Goal: Task Accomplishment & Management: Manage account settings

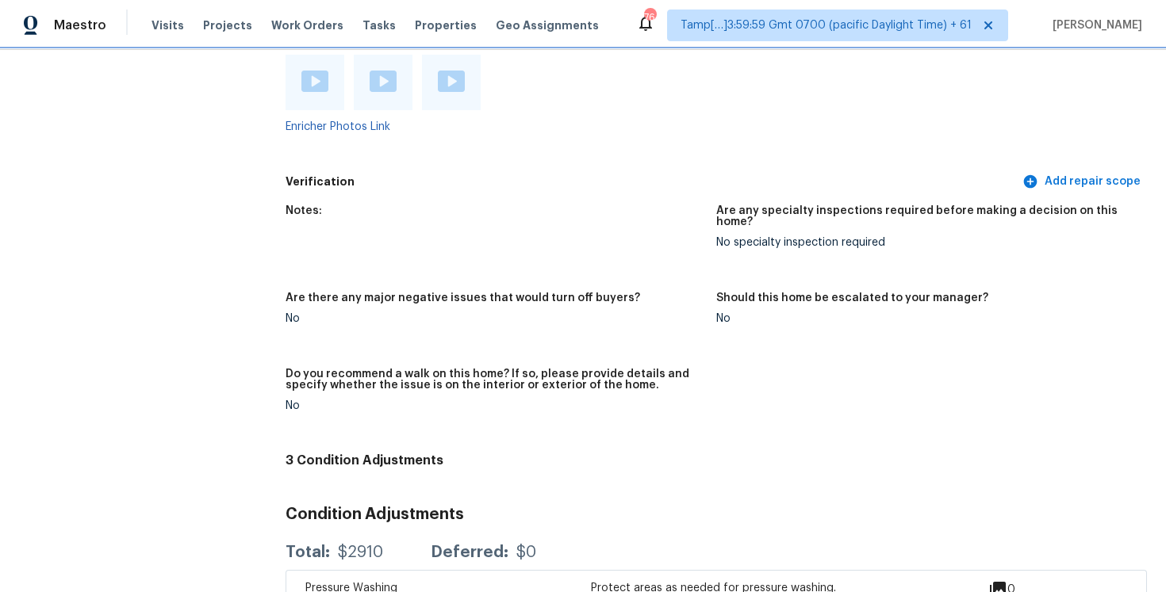
scroll to position [3215, 0]
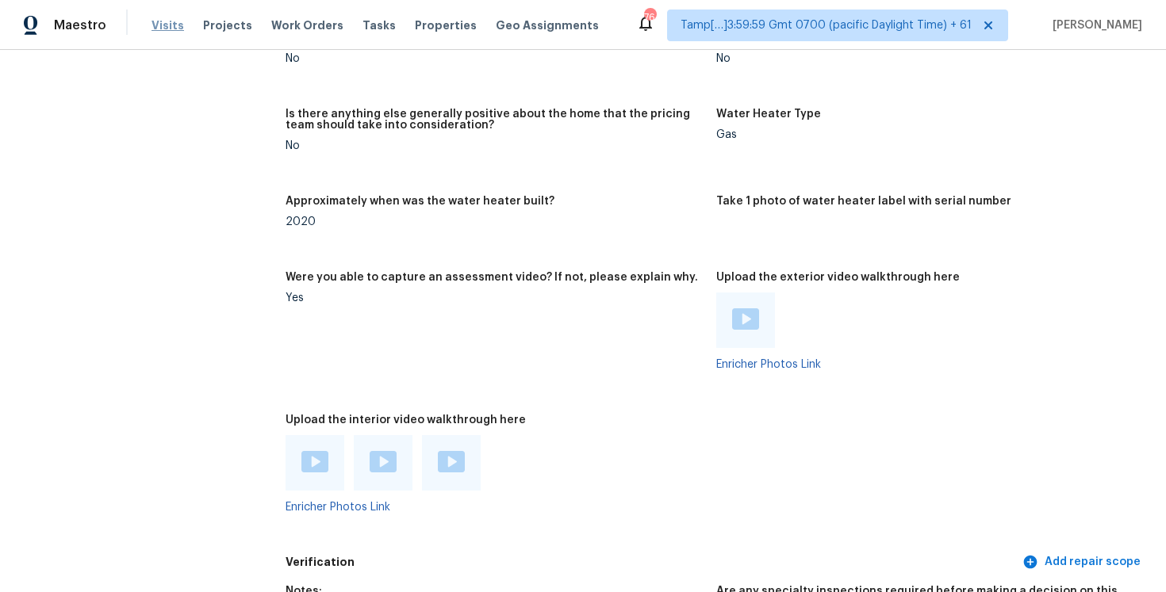
click at [161, 25] on span "Visits" at bounding box center [167, 25] width 33 height 16
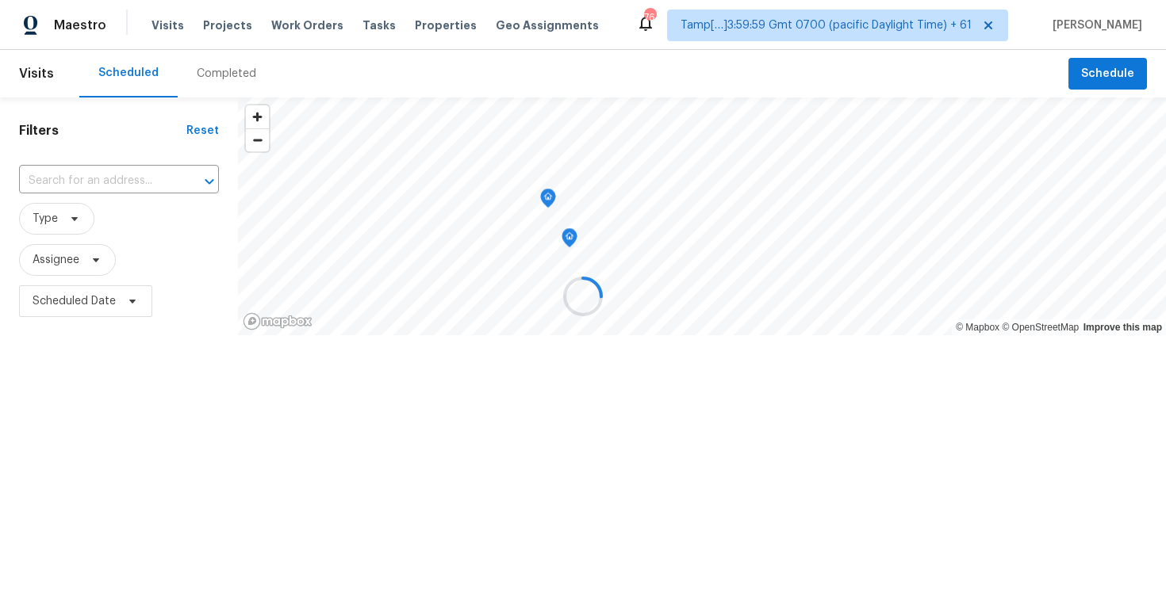
click at [217, 75] on div at bounding box center [583, 296] width 1166 height 592
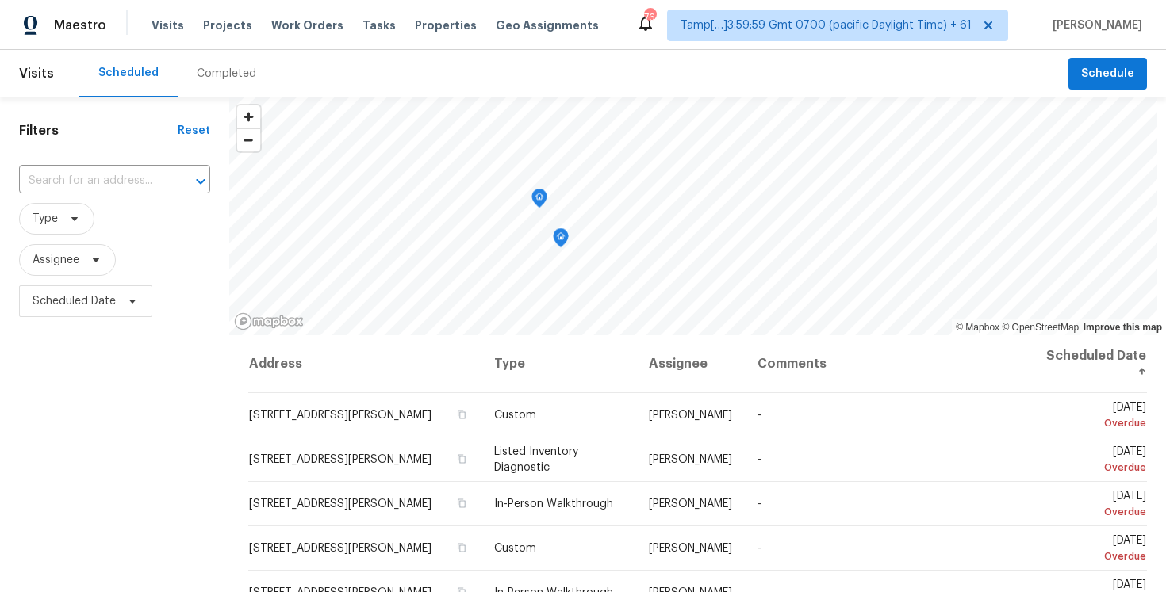
click at [217, 75] on div "Completed" at bounding box center [226, 74] width 59 height 16
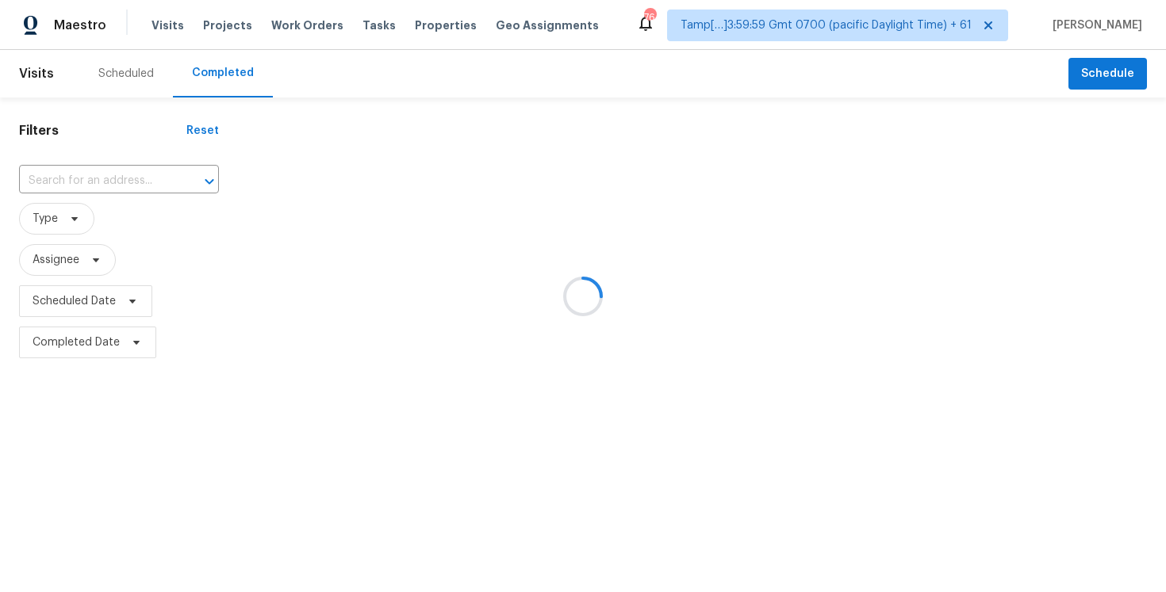
click at [134, 169] on div at bounding box center [583, 296] width 1166 height 592
click at [90, 199] on div at bounding box center [583, 296] width 1166 height 592
click at [92, 178] on input "text" at bounding box center [96, 181] width 155 height 25
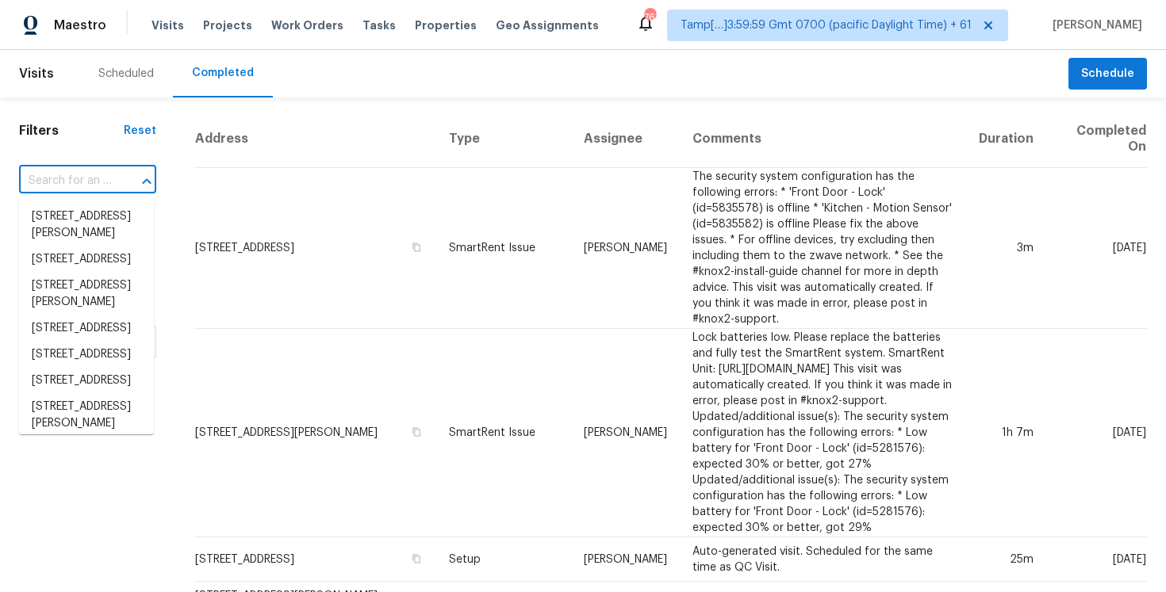
paste input "[STREET_ADDRESS][PERSON_NAME]"
type input "[STREET_ADDRESS][PERSON_NAME]"
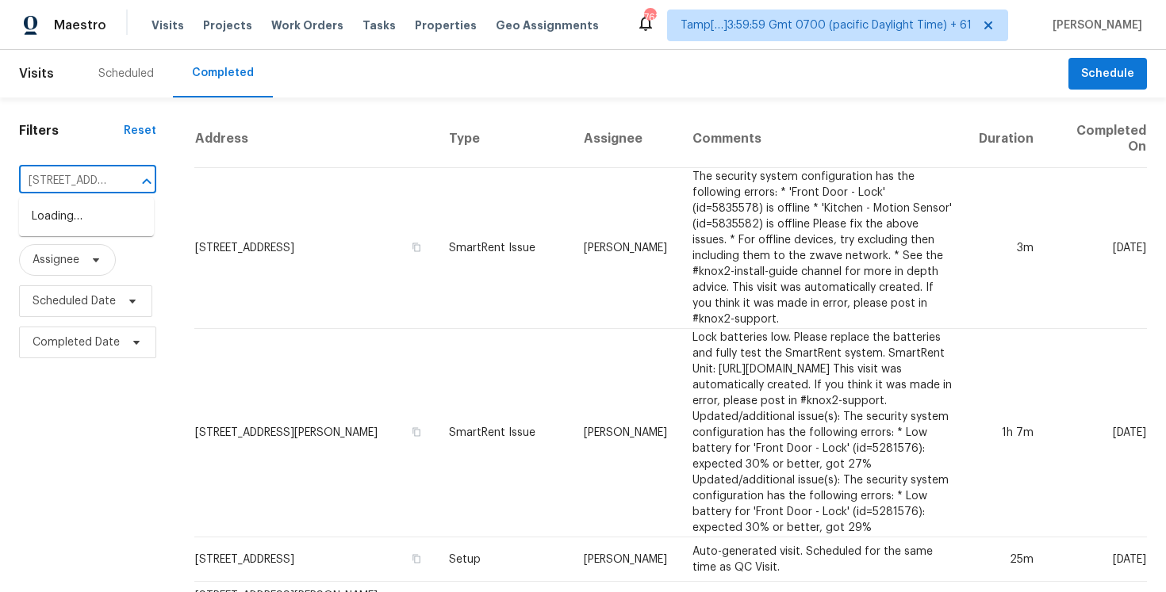
scroll to position [0, 118]
click at [109, 207] on li "[STREET_ADDRESS][PERSON_NAME]" at bounding box center [86, 225] width 135 height 43
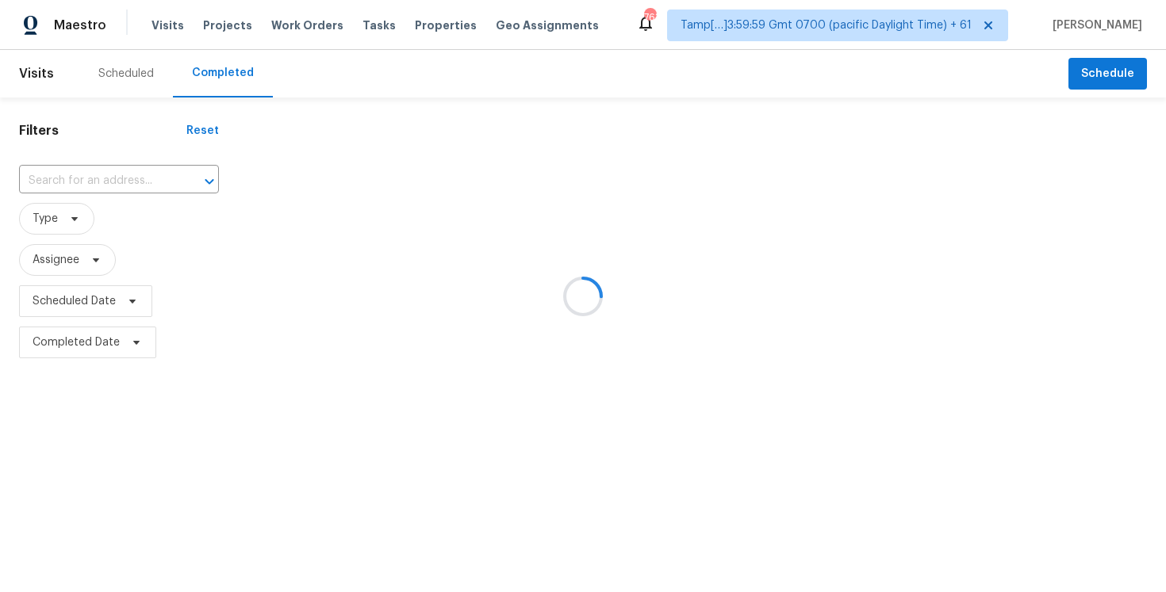
type input "[STREET_ADDRESS][PERSON_NAME]"
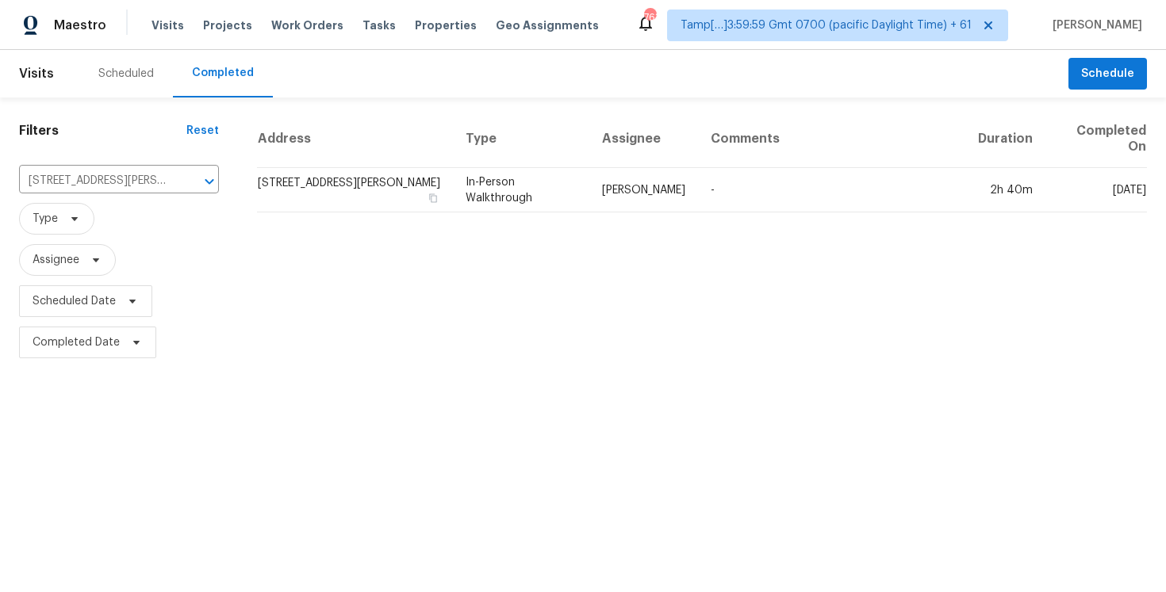
click at [292, 190] on td "[STREET_ADDRESS][PERSON_NAME]" at bounding box center [355, 190] width 196 height 44
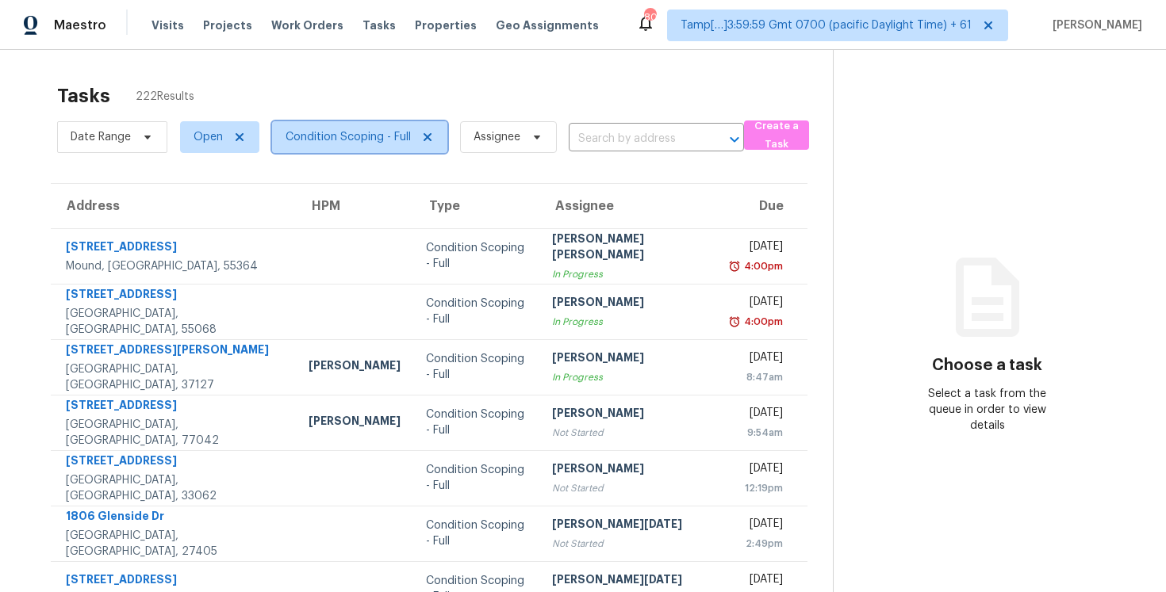
click at [316, 137] on span "Condition Scoping - Full" at bounding box center [347, 137] width 125 height 16
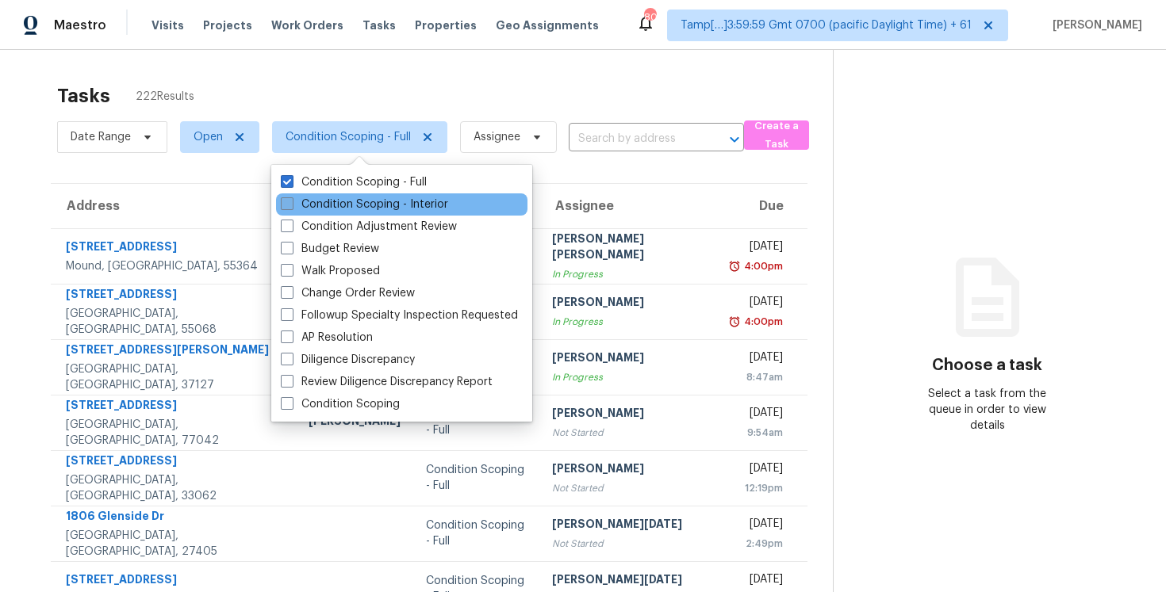
click at [339, 203] on label "Condition Scoping - Interior" at bounding box center [364, 205] width 167 height 16
click at [291, 203] on input "Condition Scoping - Interior" at bounding box center [286, 202] width 10 height 10
checkbox input "true"
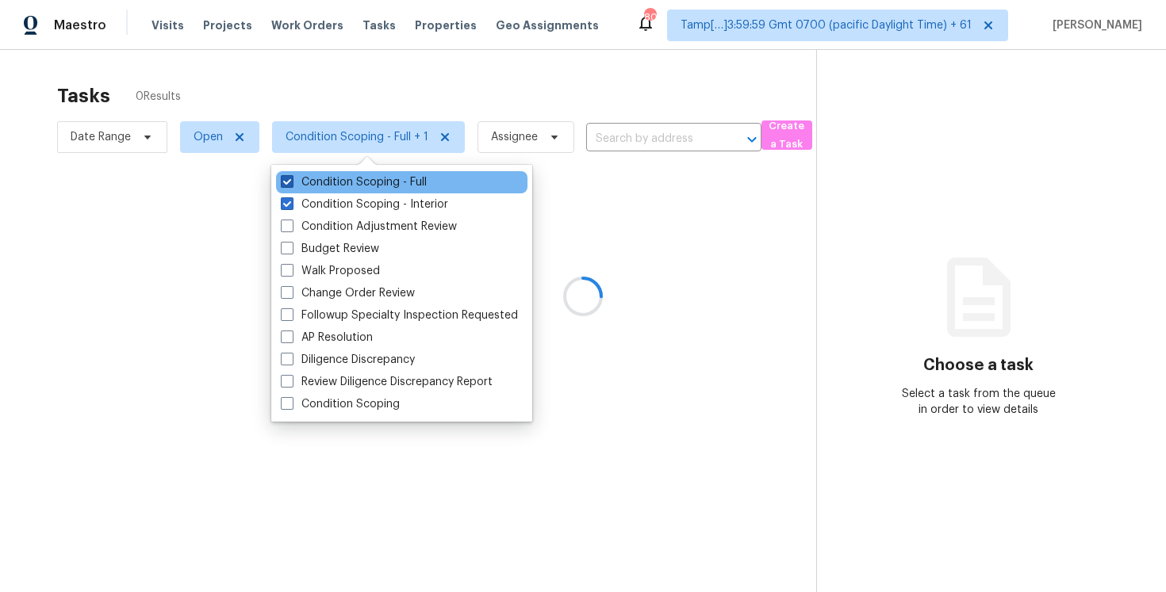
click at [334, 186] on label "Condition Scoping - Full" at bounding box center [354, 182] width 146 height 16
click at [291, 185] on input "Condition Scoping - Full" at bounding box center [286, 179] width 10 height 10
checkbox input "false"
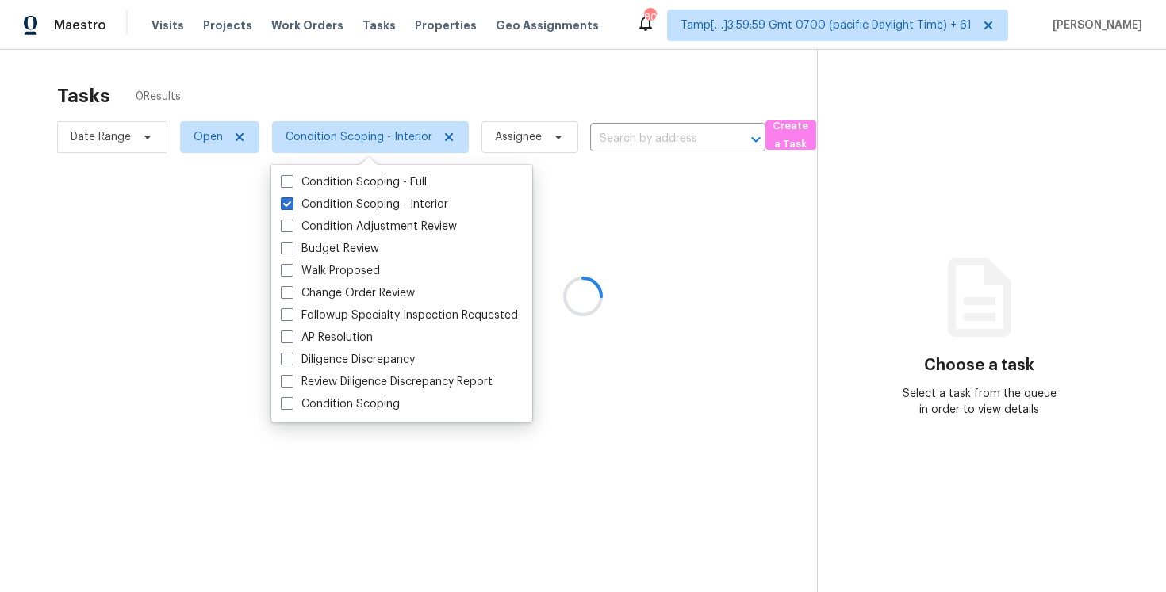
click at [333, 108] on div at bounding box center [583, 296] width 1166 height 592
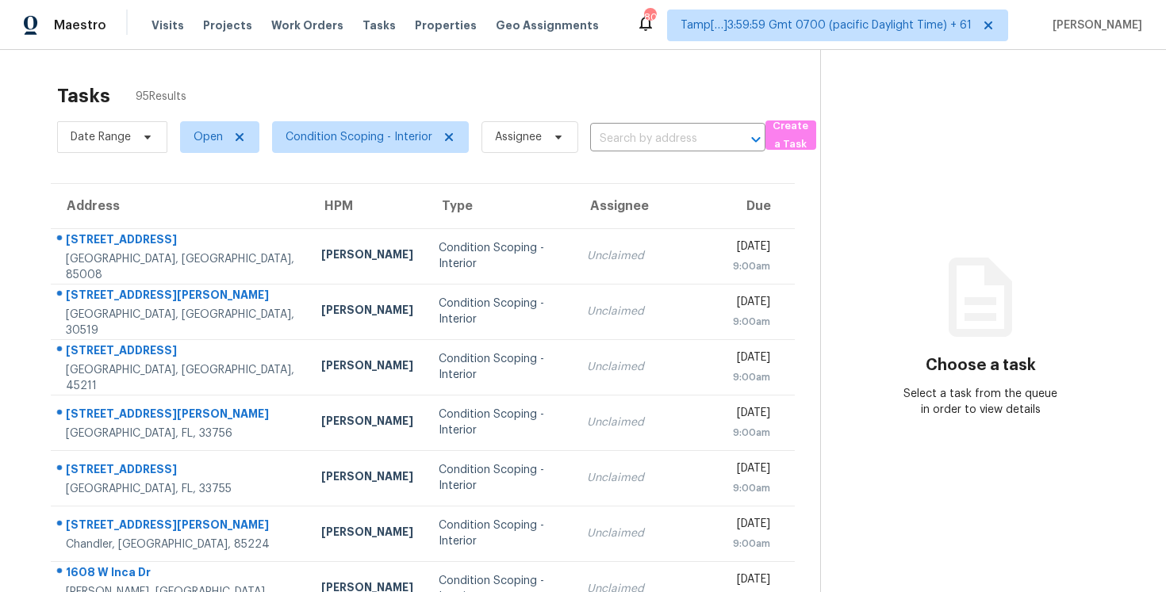
click at [328, 109] on div "Tasks 95 Results" at bounding box center [438, 95] width 763 height 41
click at [329, 125] on span "Condition Scoping - Interior" at bounding box center [370, 137] width 197 height 32
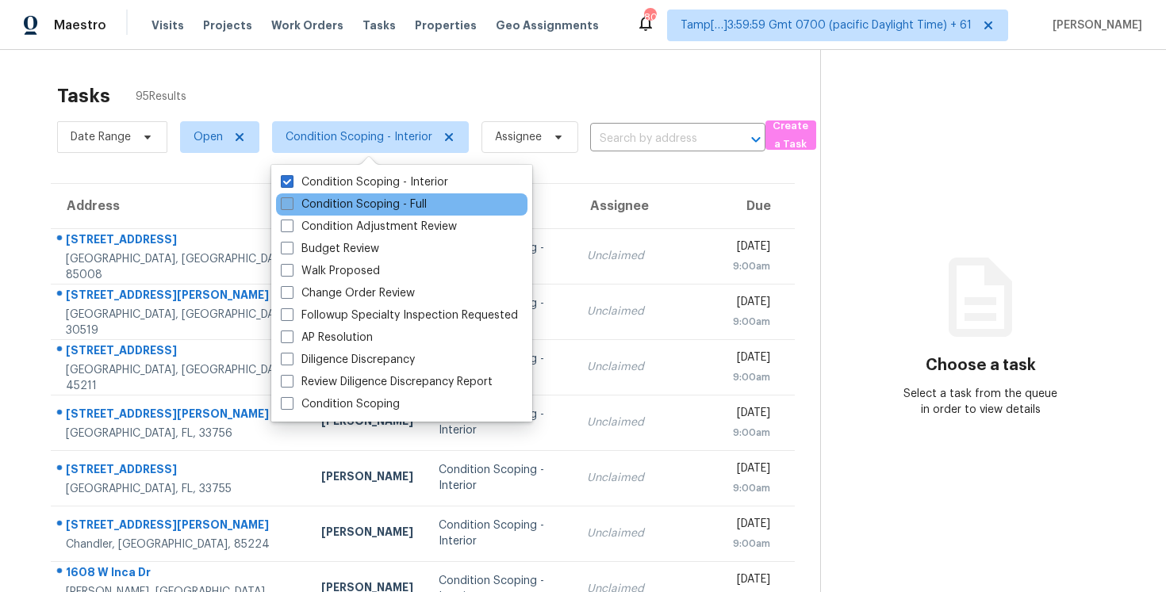
click at [344, 209] on label "Condition Scoping - Full" at bounding box center [354, 205] width 146 height 16
click at [291, 207] on input "Condition Scoping - Full" at bounding box center [286, 202] width 10 height 10
checkbox input "true"
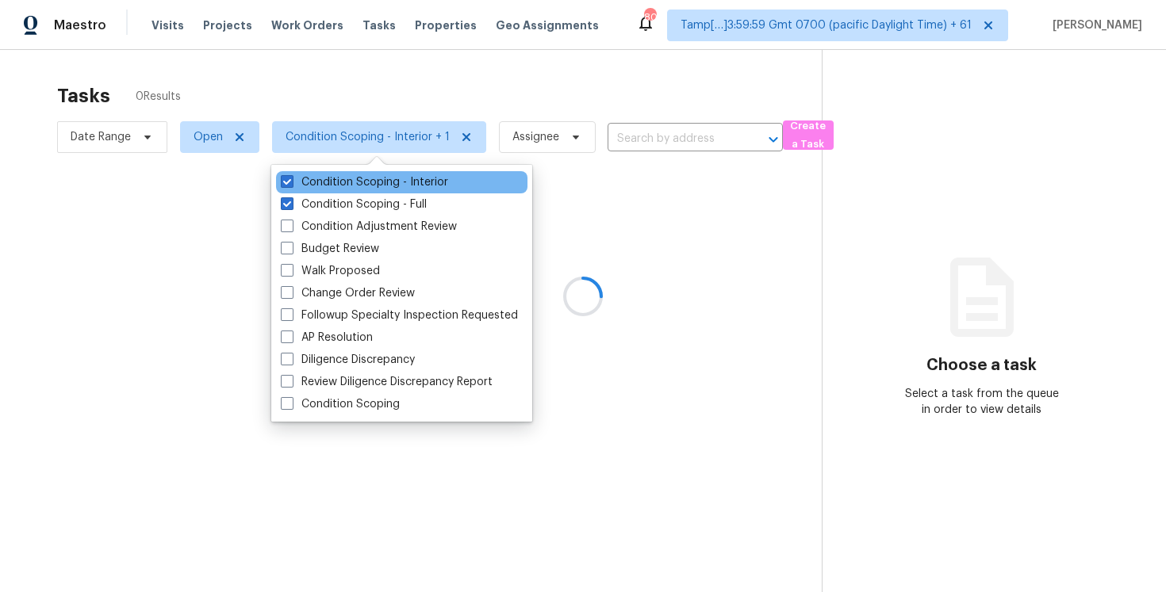
click at [347, 173] on div "Condition Scoping - Interior" at bounding box center [401, 182] width 251 height 22
click at [351, 178] on label "Condition Scoping - Interior" at bounding box center [364, 182] width 167 height 16
click at [291, 178] on input "Condition Scoping - Interior" at bounding box center [286, 179] width 10 height 10
checkbox input "false"
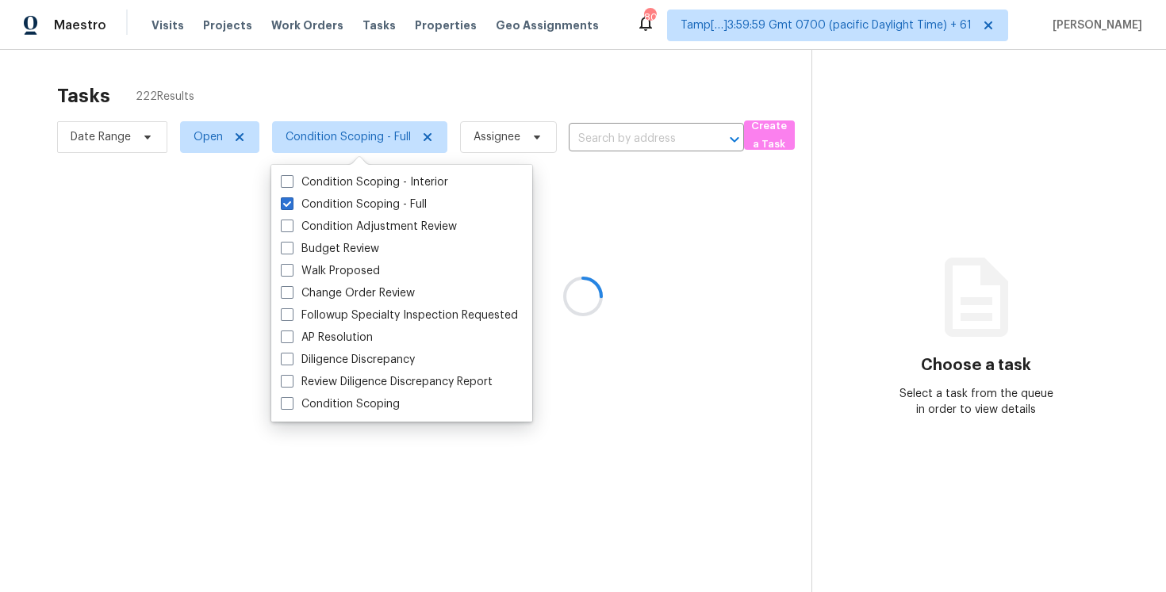
click at [361, 90] on div at bounding box center [583, 296] width 1166 height 592
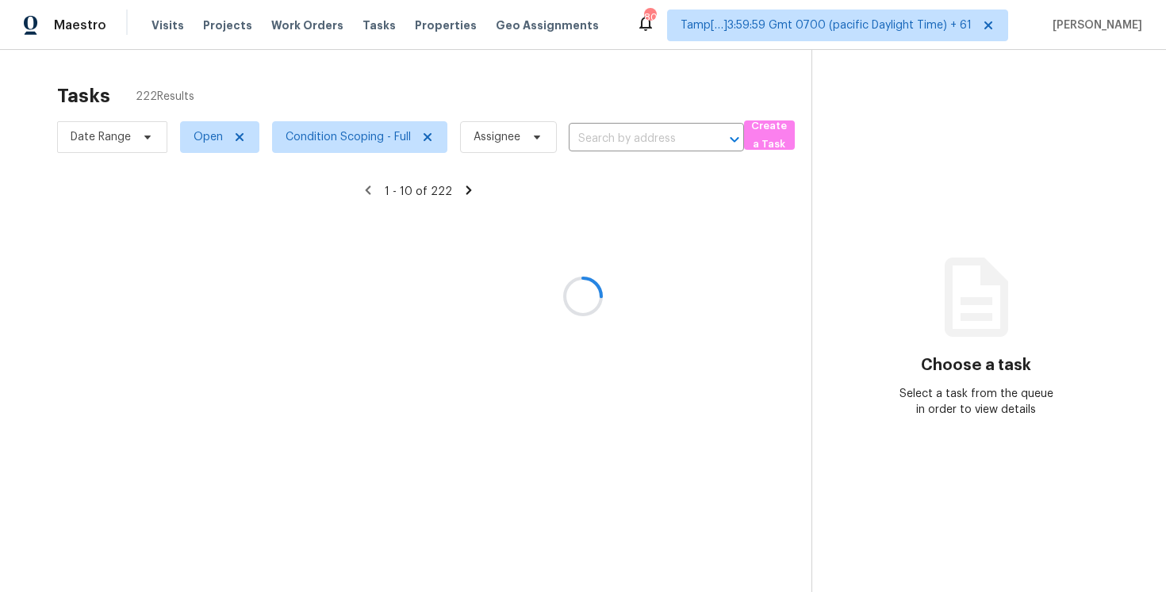
click at [374, 143] on div at bounding box center [583, 296] width 1166 height 592
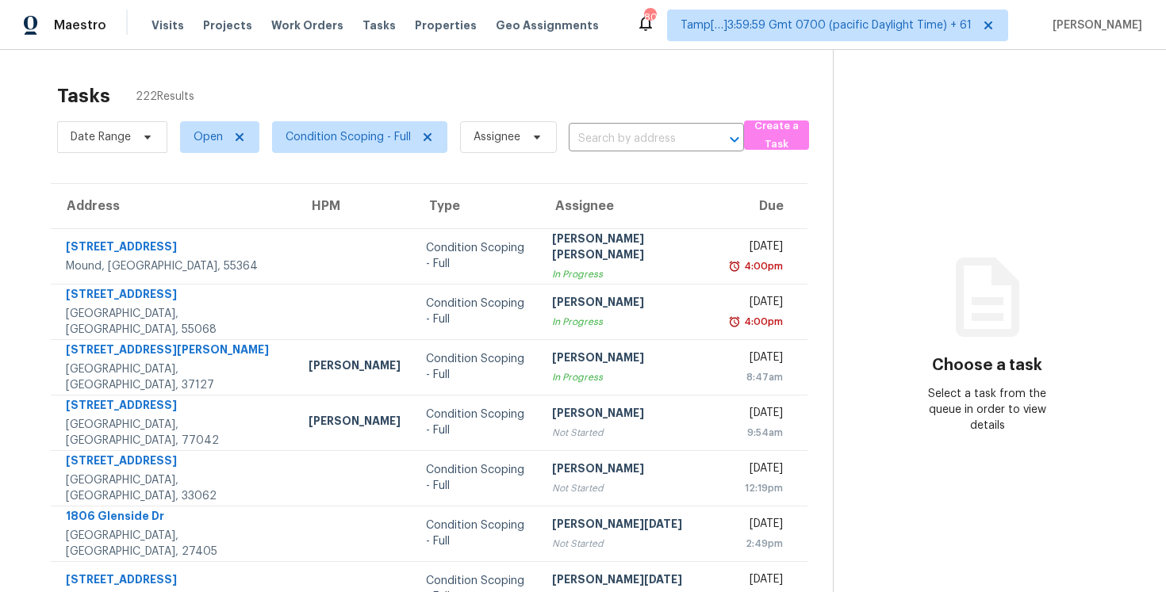
click at [374, 87] on div "Tasks 222 Results" at bounding box center [445, 95] width 776 height 41
click at [343, 153] on span "Condition Scoping - Full" at bounding box center [353, 137] width 188 height 41
click at [343, 146] on span "Condition Scoping - Full" at bounding box center [359, 137] width 175 height 32
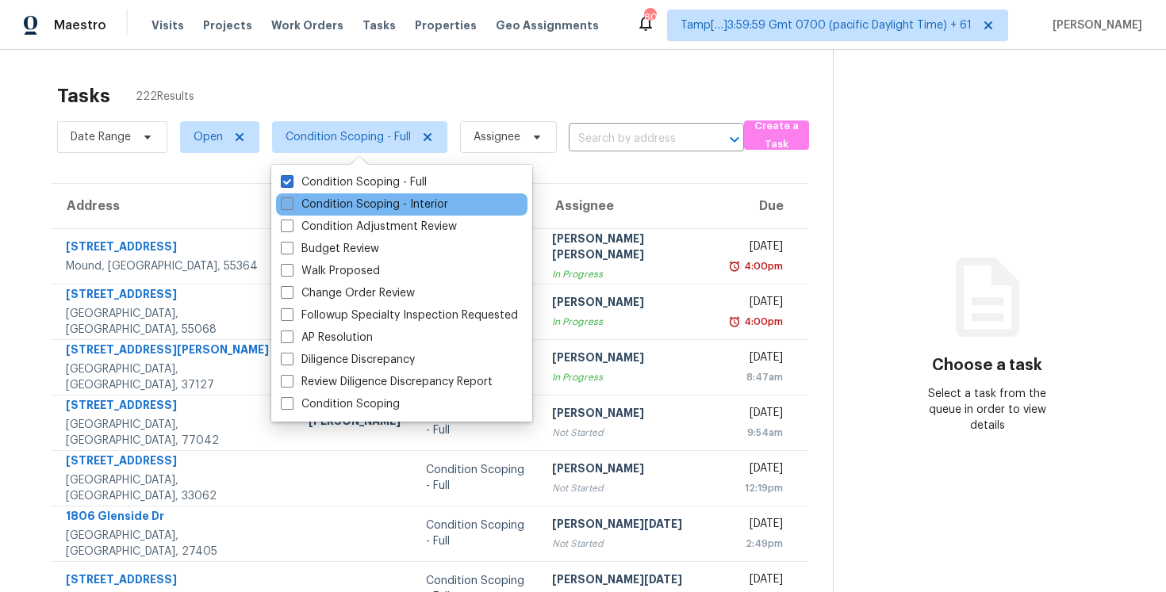
click at [345, 202] on label "Condition Scoping - Interior" at bounding box center [364, 205] width 167 height 16
click at [291, 202] on input "Condition Scoping - Interior" at bounding box center [286, 202] width 10 height 10
checkbox input "true"
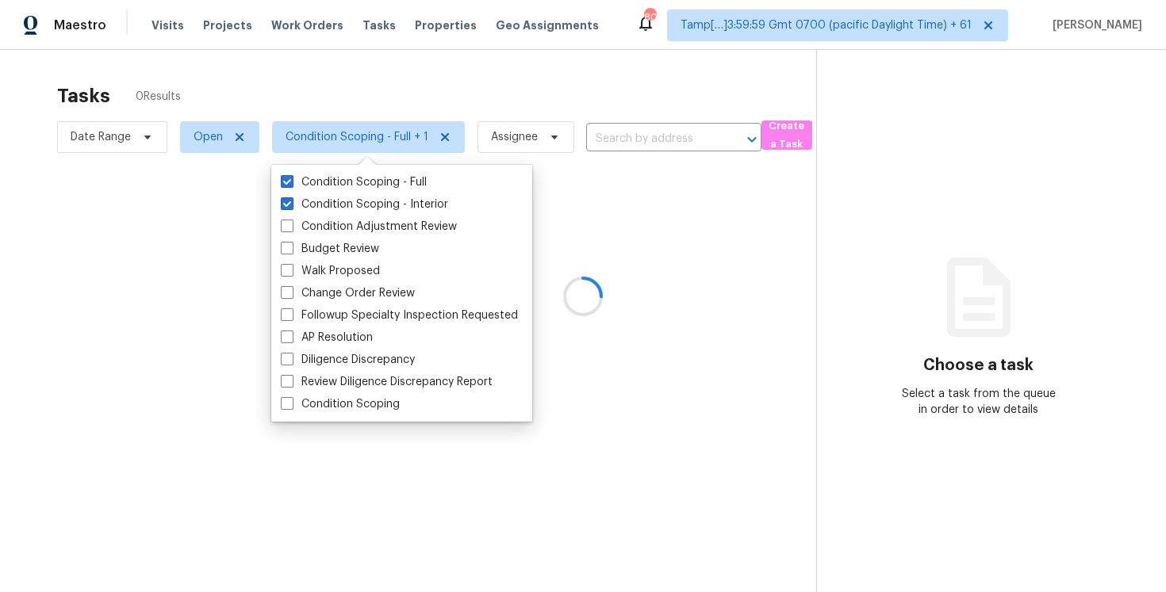
click at [330, 73] on div at bounding box center [583, 296] width 1166 height 592
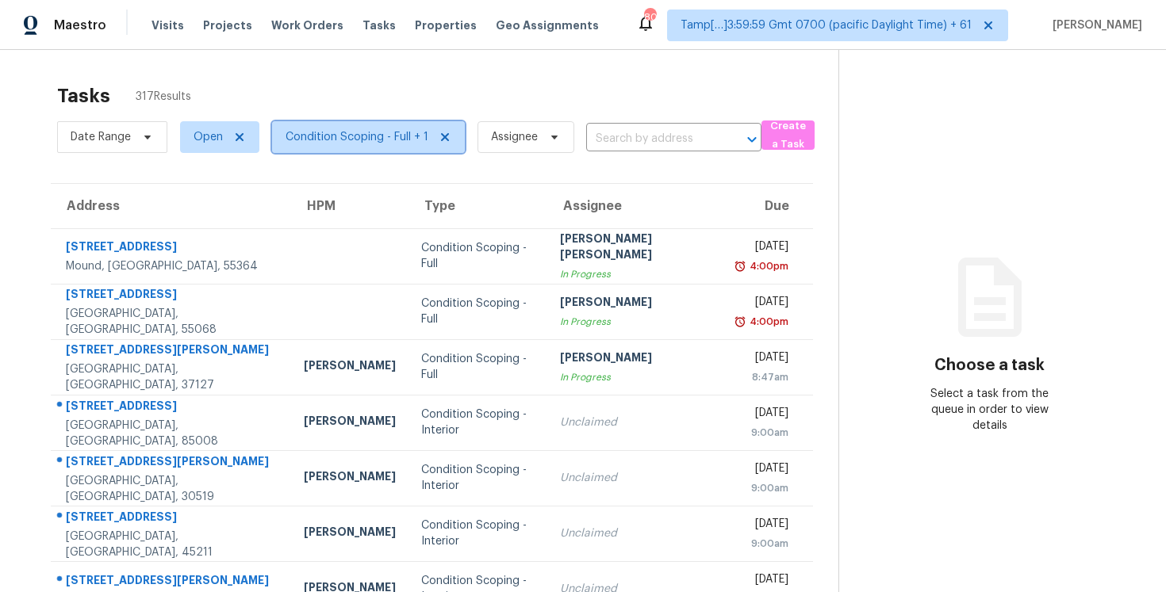
click at [382, 143] on span "Condition Scoping - Full + 1" at bounding box center [356, 137] width 143 height 16
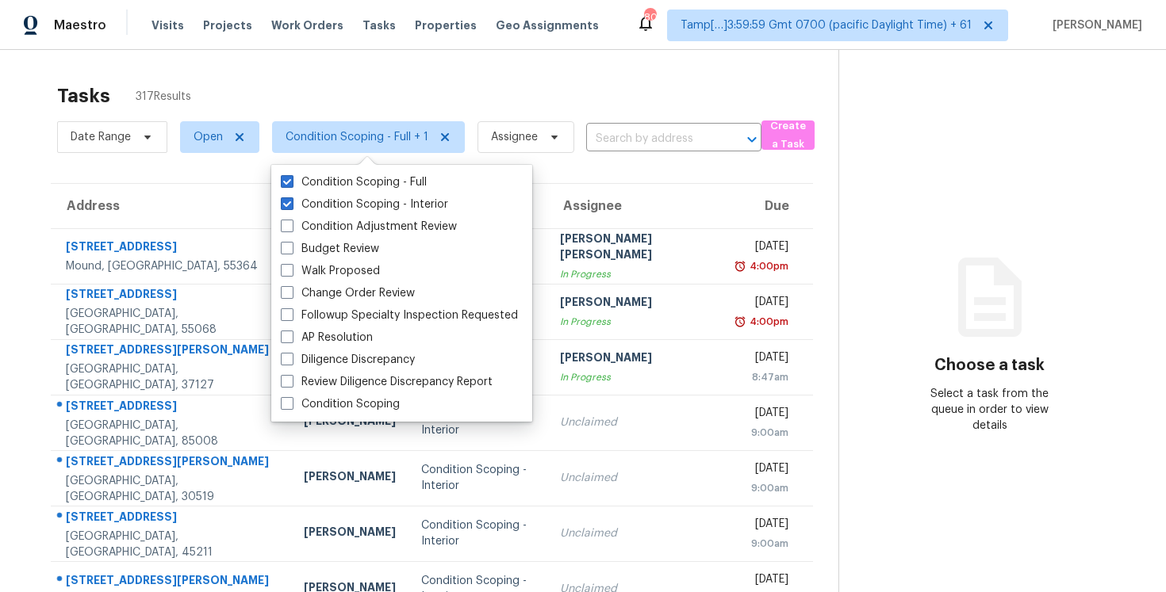
click at [370, 80] on div "Tasks 317 Results" at bounding box center [447, 95] width 781 height 41
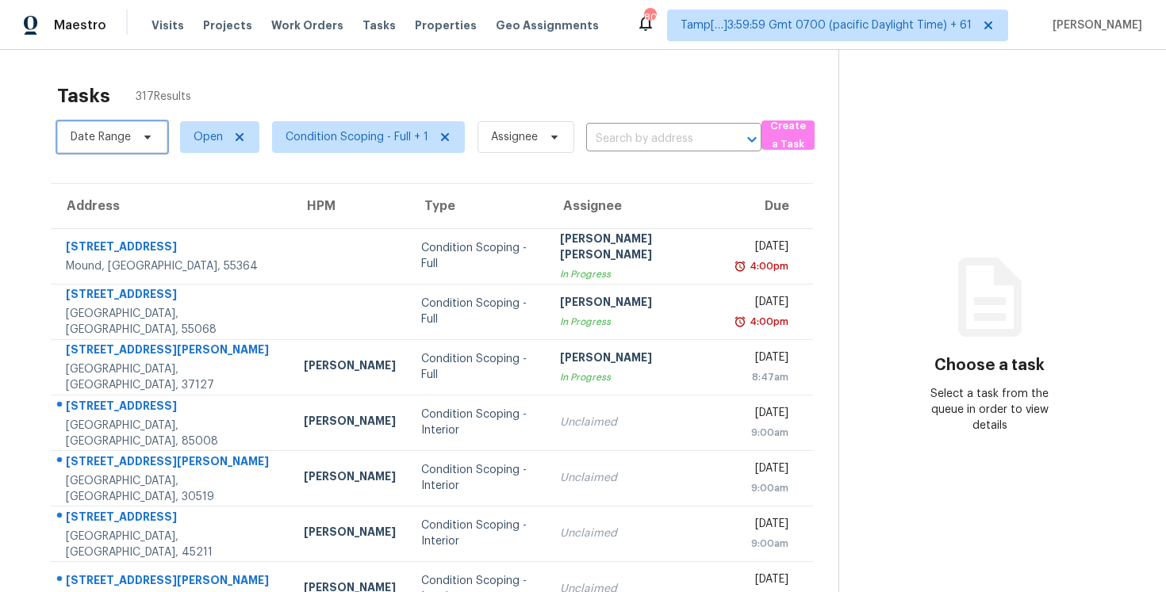
click at [73, 143] on span "Date Range" at bounding box center [101, 137] width 60 height 16
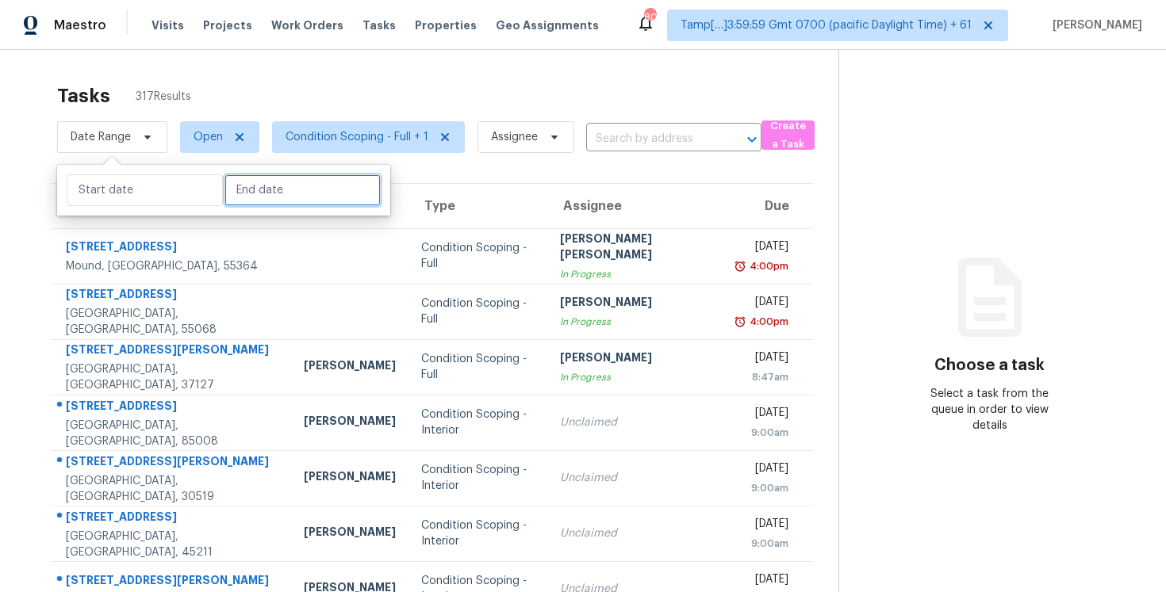
click at [242, 193] on input "text" at bounding box center [302, 190] width 156 height 32
select select "7"
select select "2025"
select select "8"
select select "2025"
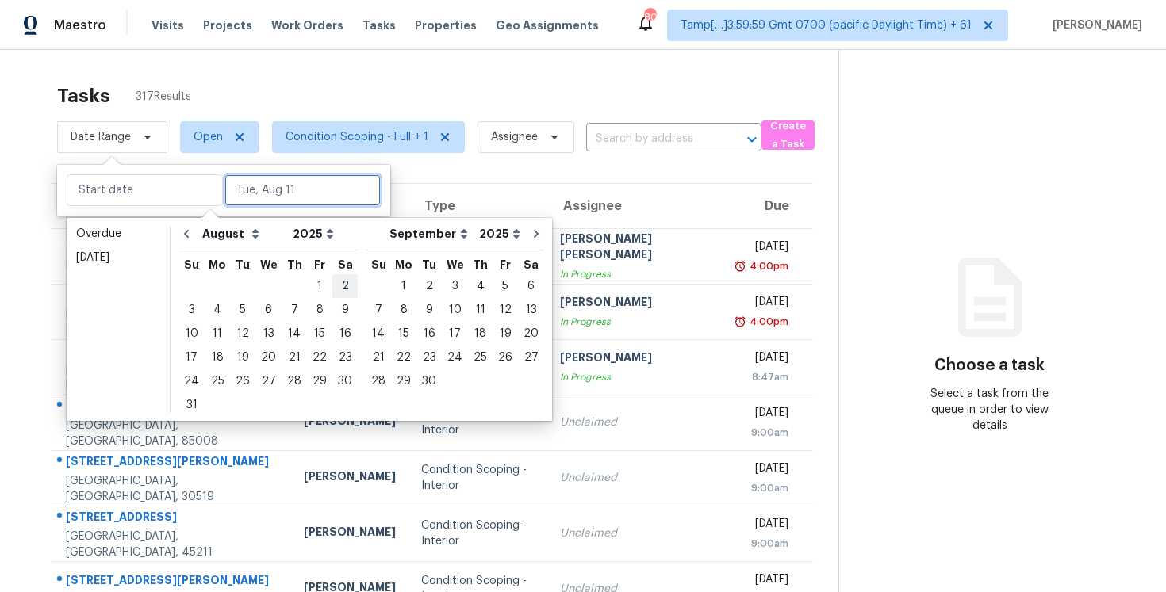
type input "Sat, Aug 02"
type input "Sun, Sep 14"
type input "[DATE]"
click at [219, 330] on div "11" at bounding box center [217, 334] width 25 height 22
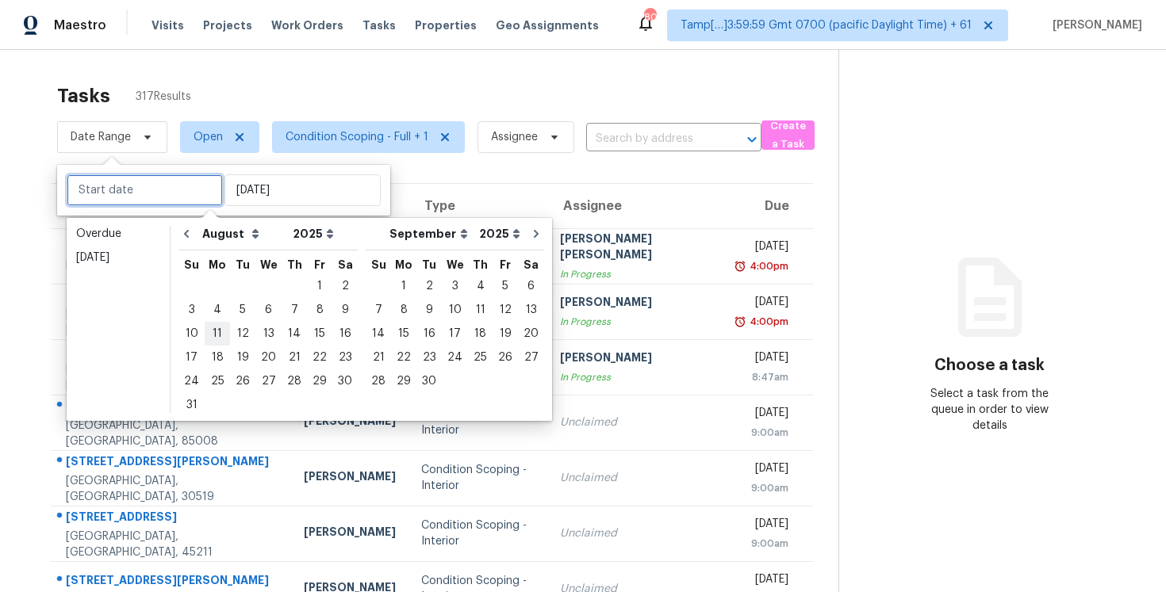
type input "[DATE]"
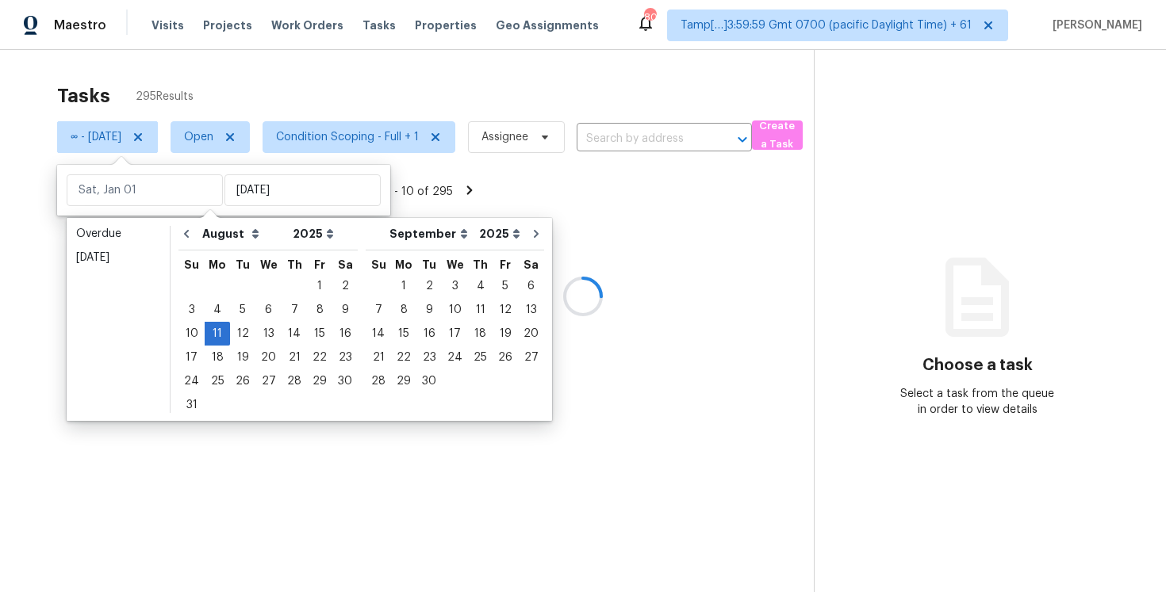
click at [308, 75] on div "Tasks 295 Results" at bounding box center [435, 95] width 757 height 41
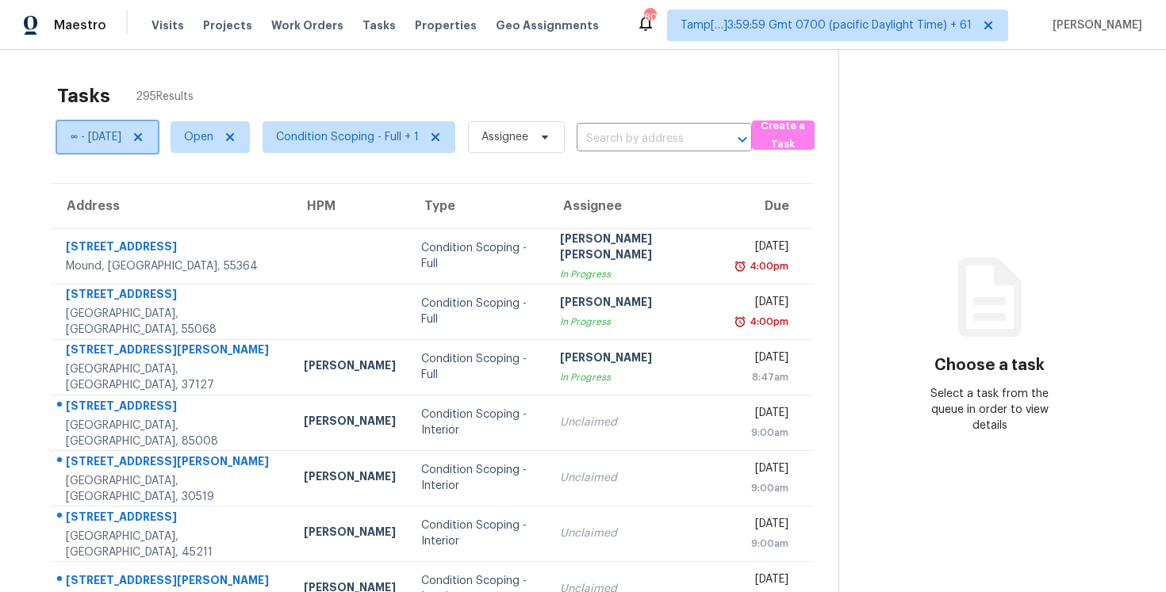
click at [121, 138] on span "∞ - Mon, Aug 11" at bounding box center [96, 137] width 51 height 16
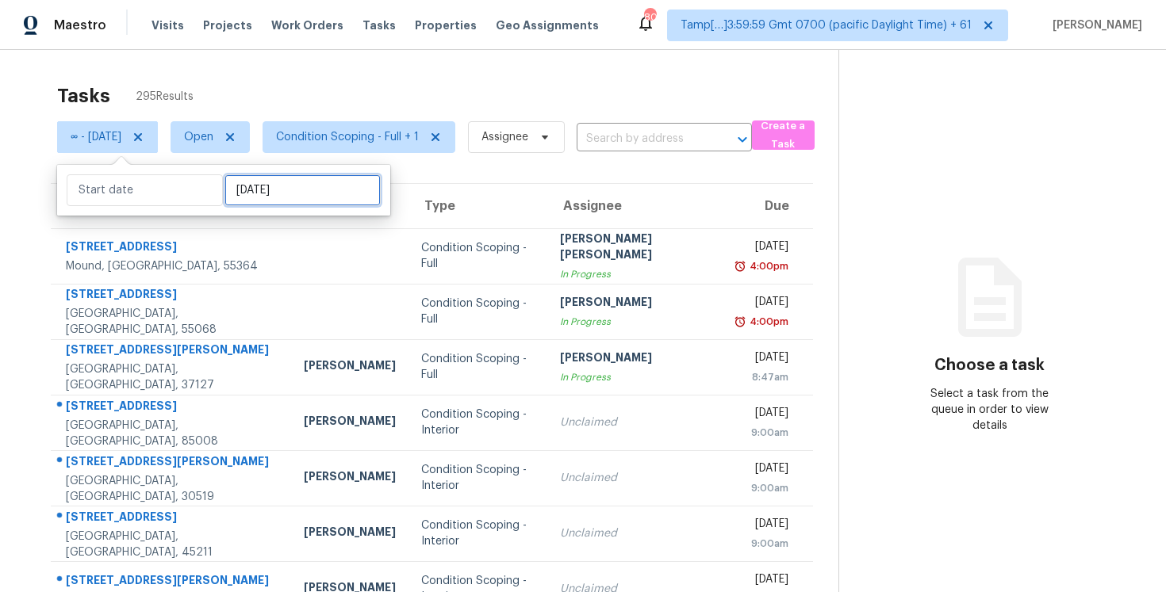
click at [262, 188] on input "[DATE]" at bounding box center [302, 190] width 156 height 32
select select "6"
select select "2025"
select select "7"
select select "2025"
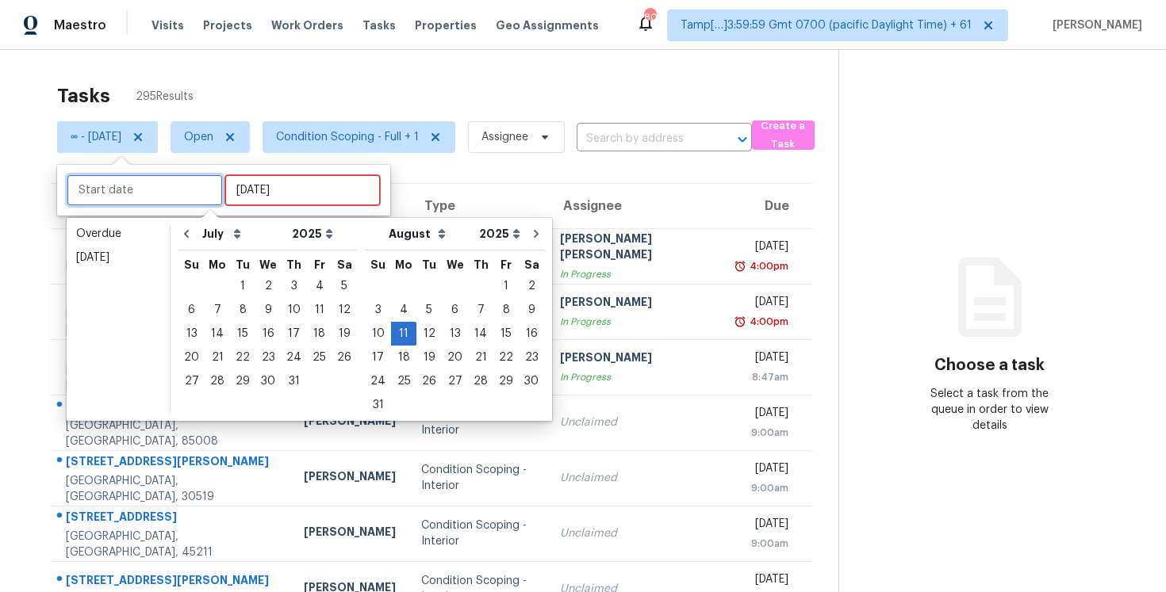
click at [138, 193] on input "text" at bounding box center [145, 190] width 156 height 32
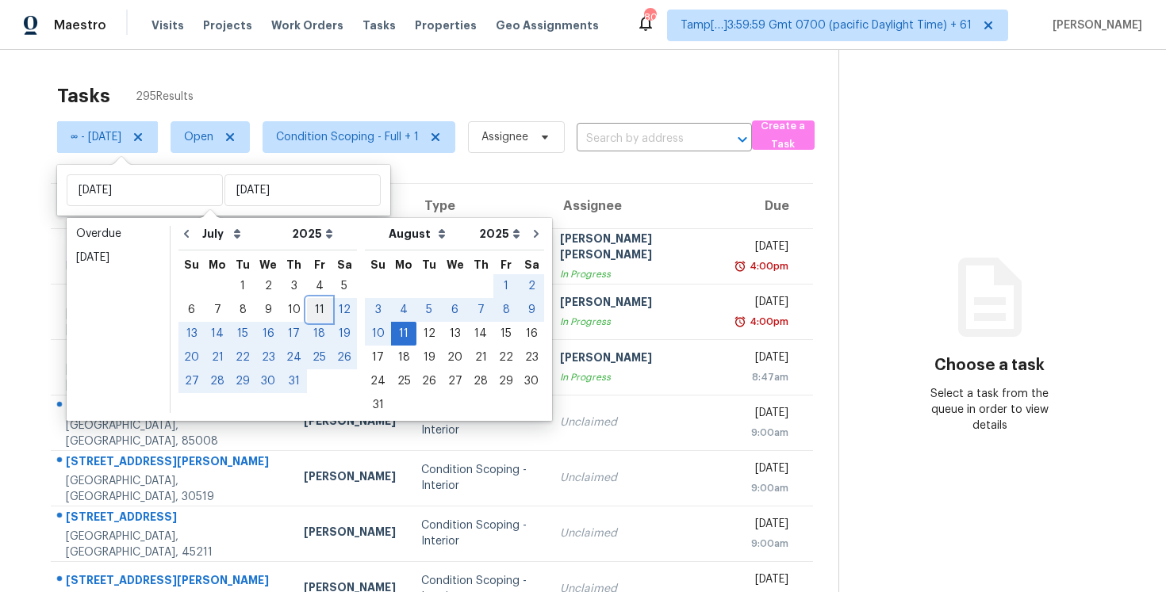
click at [316, 314] on div "11" at bounding box center [319, 310] width 25 height 22
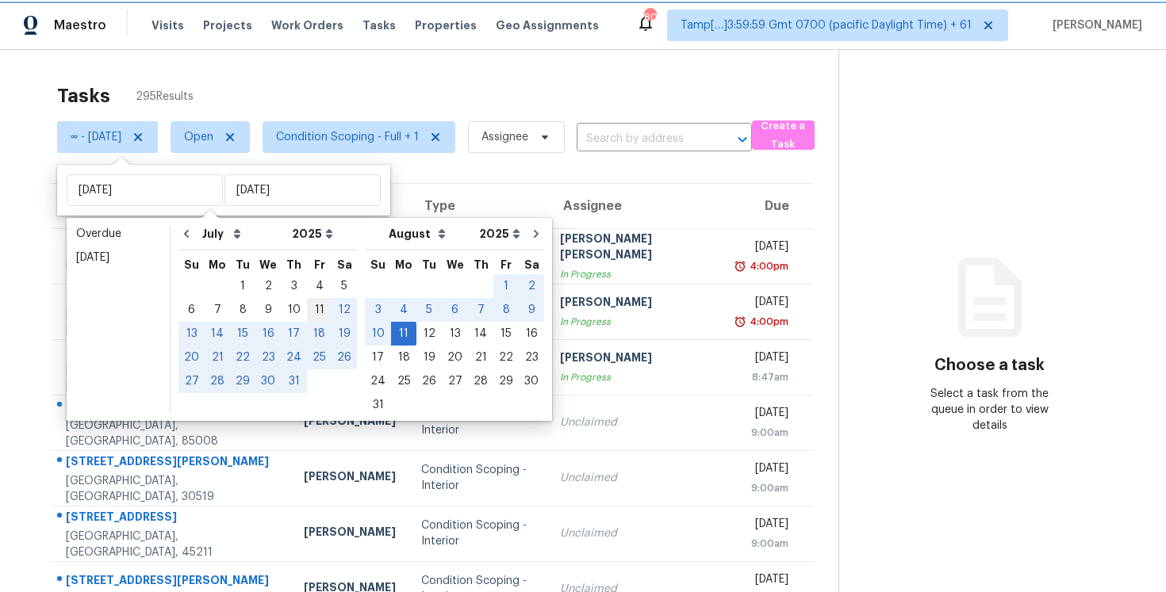
type input "Fri, Jul 11"
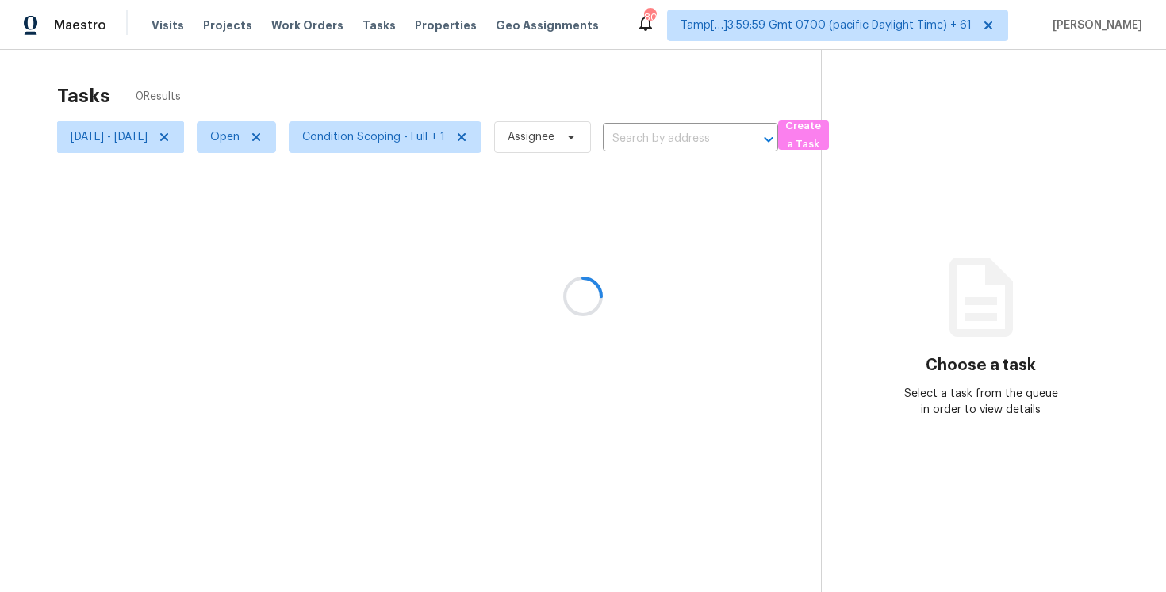
click at [321, 77] on div at bounding box center [583, 296] width 1166 height 592
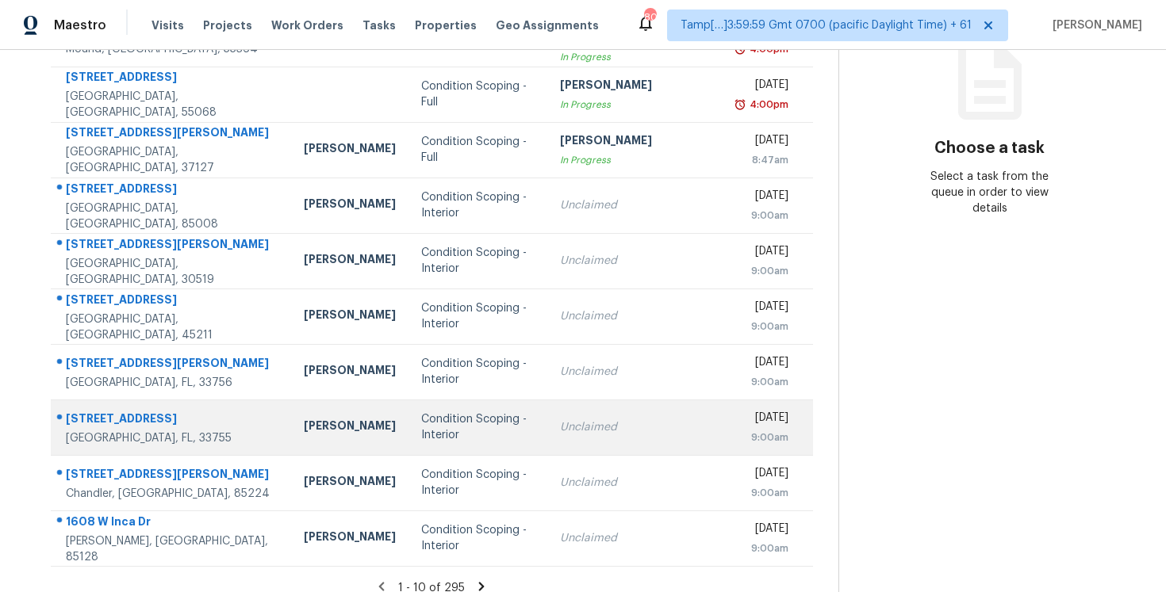
scroll to position [233, 0]
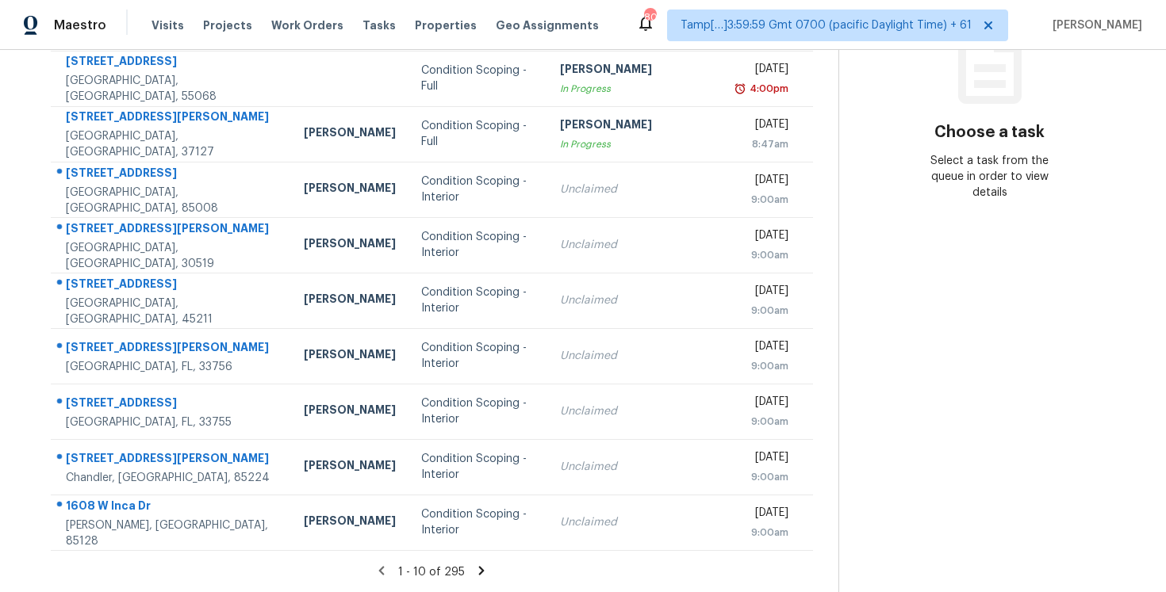
click at [480, 568] on icon at bounding box center [481, 571] width 14 height 14
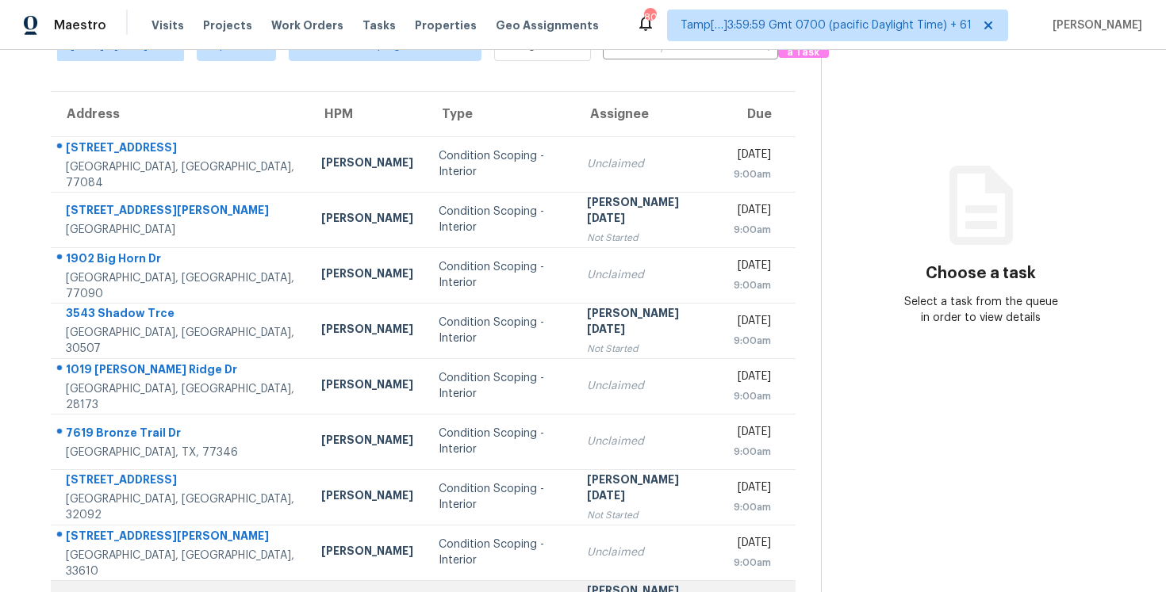
scroll to position [0, 0]
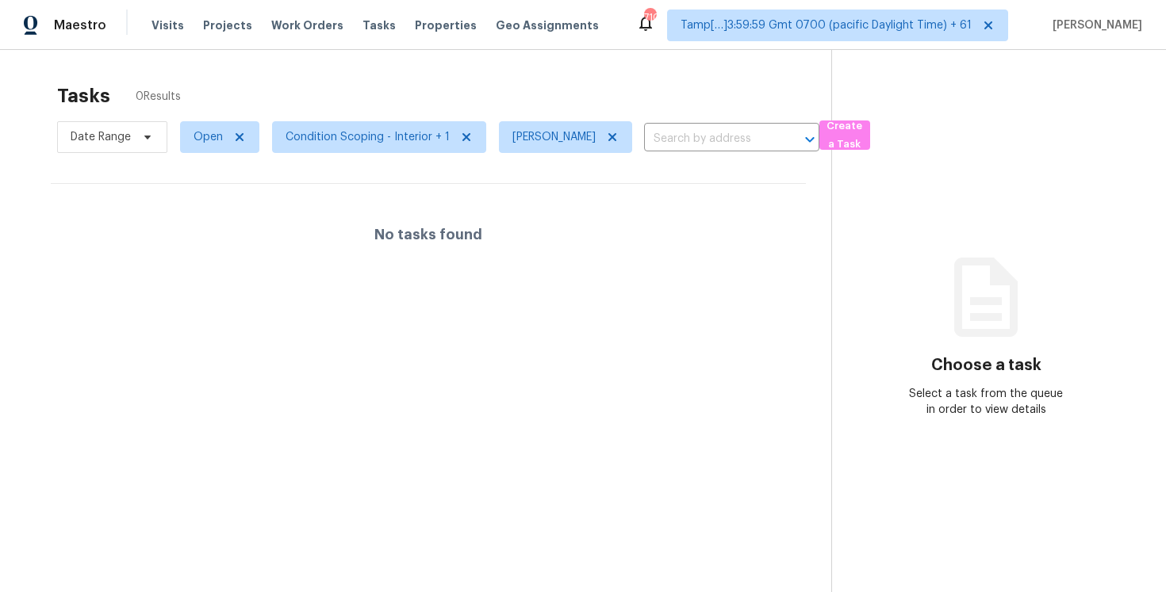
click at [206, 120] on span "Open" at bounding box center [213, 137] width 92 height 41
click at [207, 136] on span "Open" at bounding box center [207, 137] width 29 height 16
click at [270, 54] on div "Tasks 0 Results Date Range Open Condition Scoping - Interior + 1 Vigneshwaran B…" at bounding box center [583, 346] width 1166 height 592
click at [215, 141] on span "Open" at bounding box center [207, 137] width 29 height 16
click at [221, 222] on label "Blocked" at bounding box center [220, 227] width 63 height 16
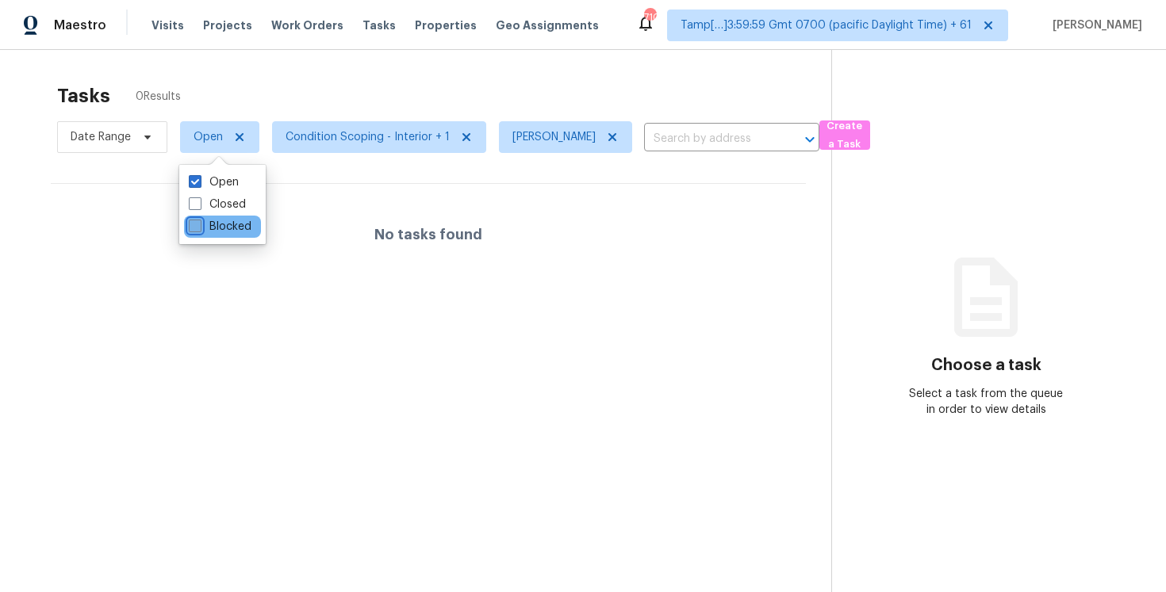
click at [199, 222] on input "Blocked" at bounding box center [194, 224] width 10 height 10
checkbox input "true"
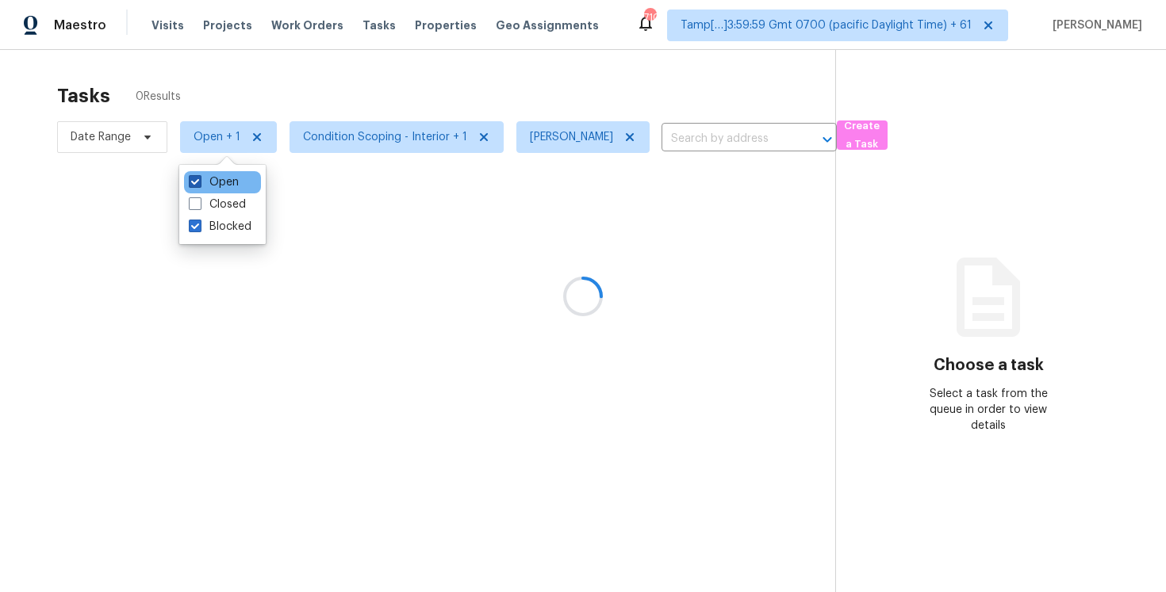
click at [221, 188] on label "Open" at bounding box center [214, 182] width 50 height 16
click at [199, 185] on input "Open" at bounding box center [194, 179] width 10 height 10
checkbox input "false"
click at [273, 102] on div at bounding box center [583, 296] width 1166 height 592
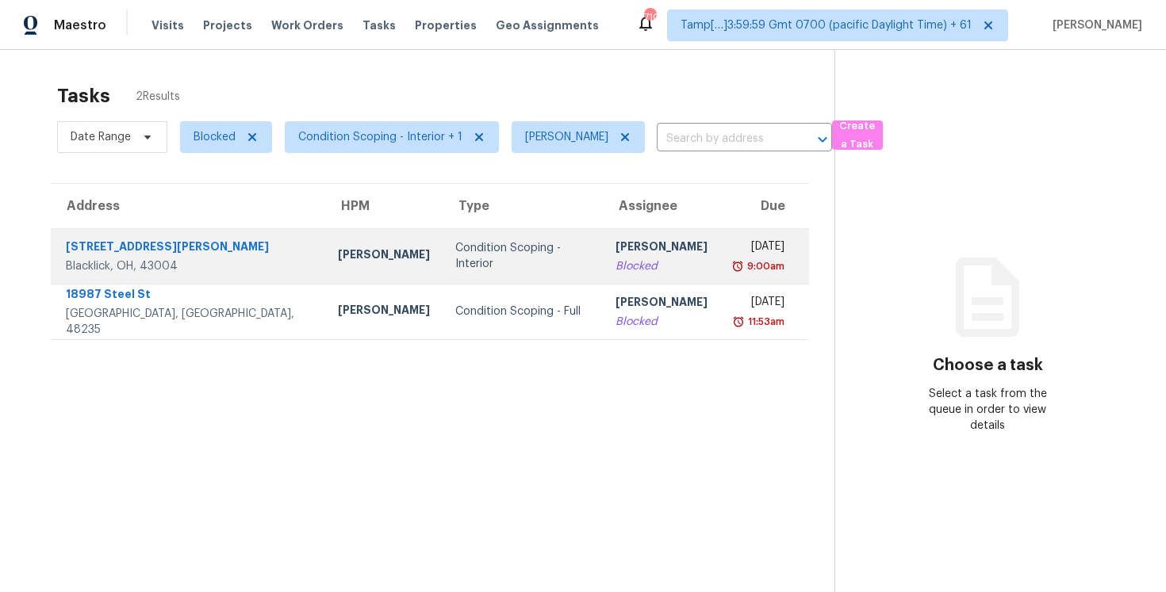
click at [462, 234] on td "Condition Scoping - Interior" at bounding box center [522, 256] width 160 height 56
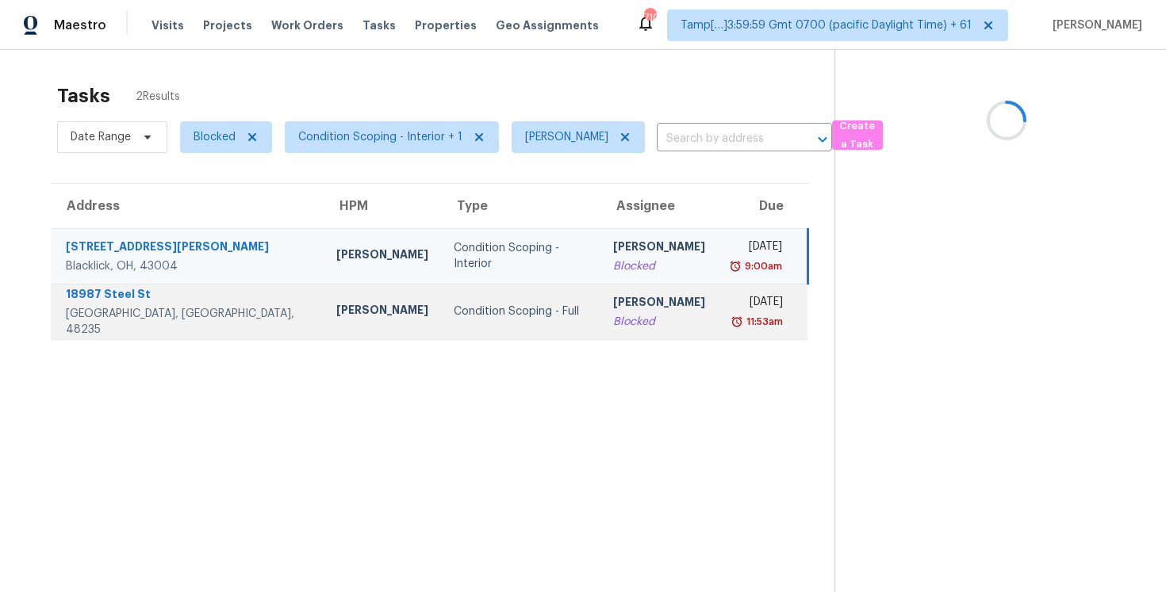
click at [495, 323] on td "Condition Scoping - Full" at bounding box center [520, 312] width 159 height 56
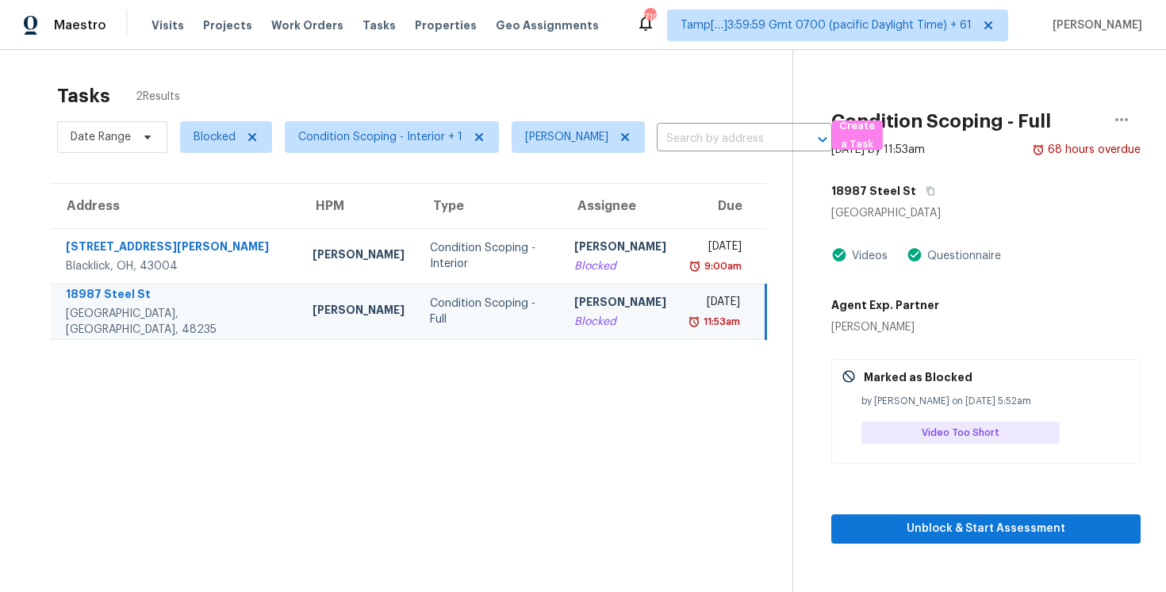
scroll to position [50, 0]
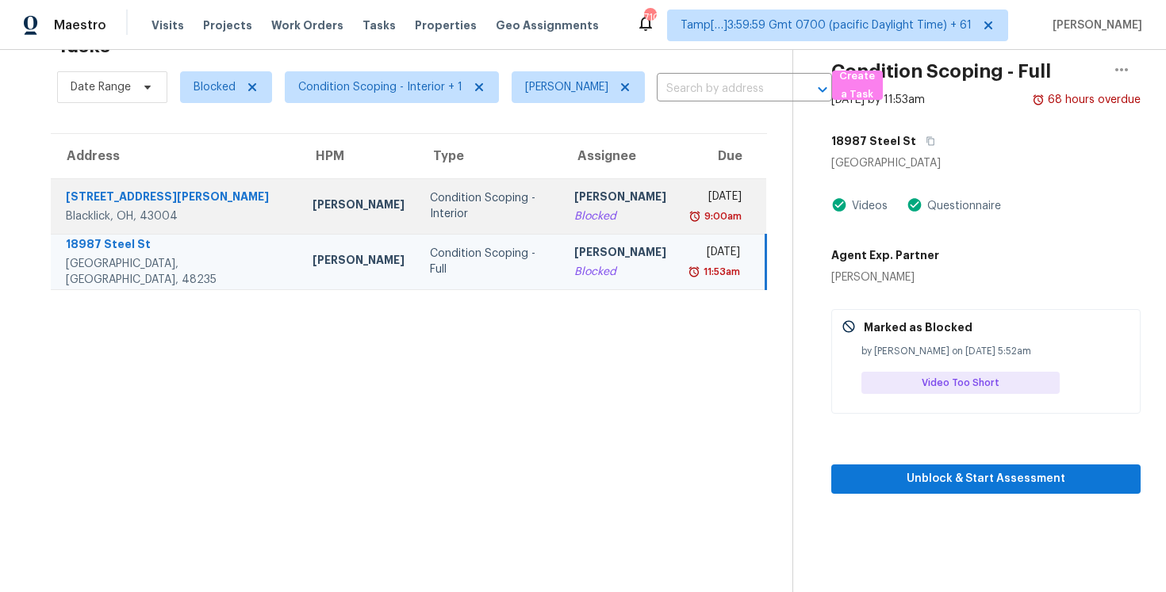
click at [692, 221] on div "9:00am" at bounding box center [717, 217] width 50 height 16
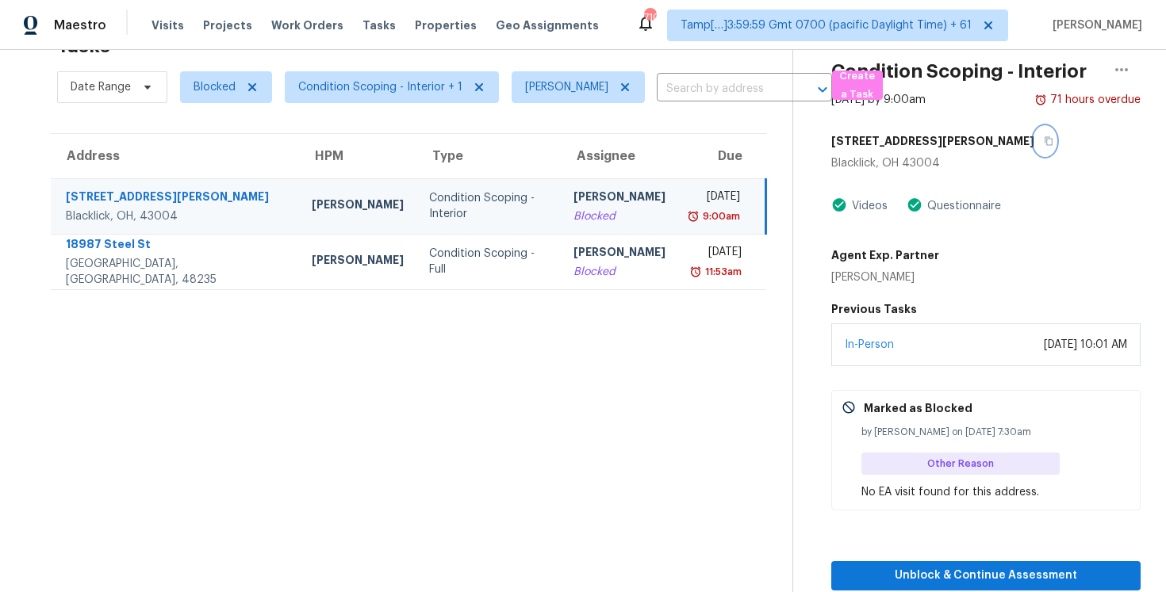
click at [1044, 144] on icon "button" at bounding box center [1048, 141] width 8 height 9
click at [147, 199] on div "2966 Cordella St" at bounding box center [176, 199] width 220 height 20
click at [346, 300] on section "Tasks 2 Results Date Range Blocked Condition Scoping - Interior + 1 Vigneshwara…" at bounding box center [408, 308] width 767 height 567
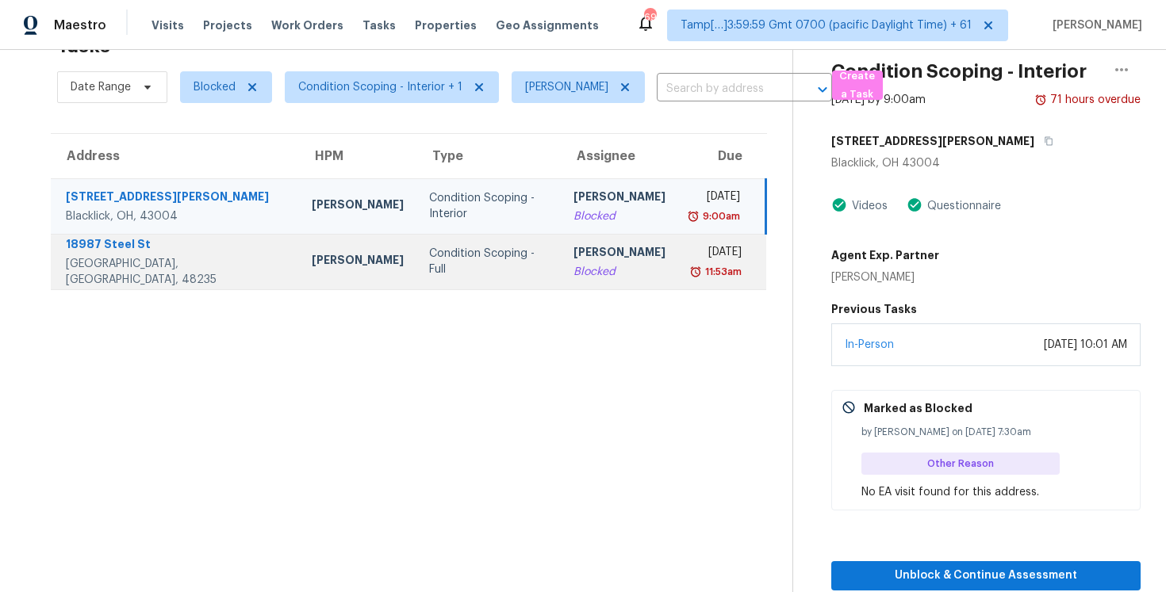
click at [429, 268] on div "Condition Scoping - Full" at bounding box center [488, 262] width 118 height 32
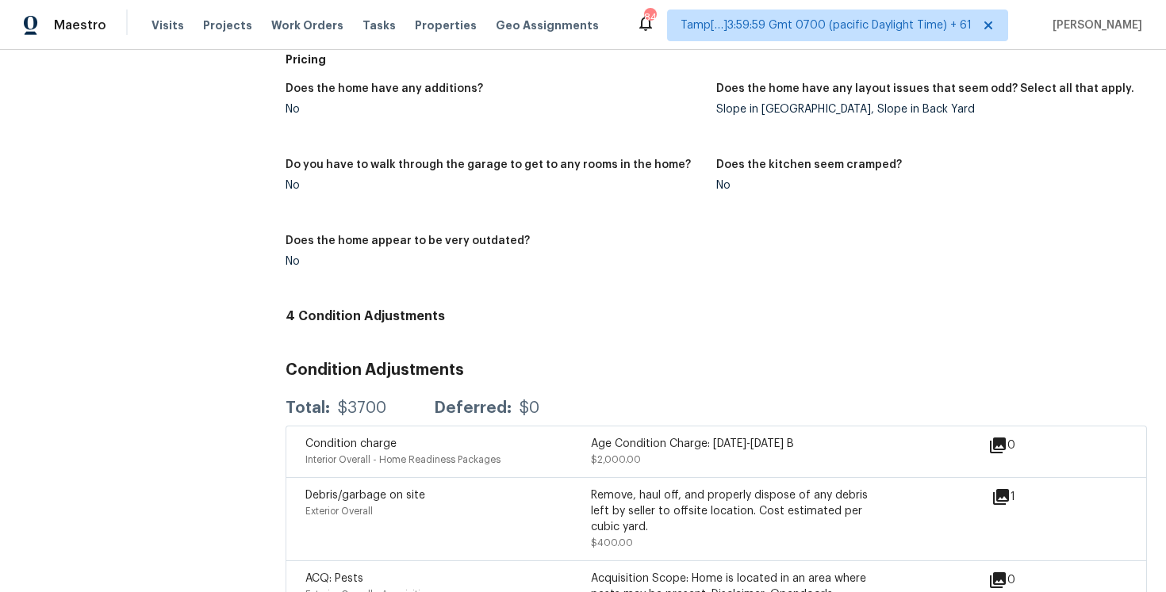
scroll to position [1839, 0]
